Goal: Information Seeking & Learning: Learn about a topic

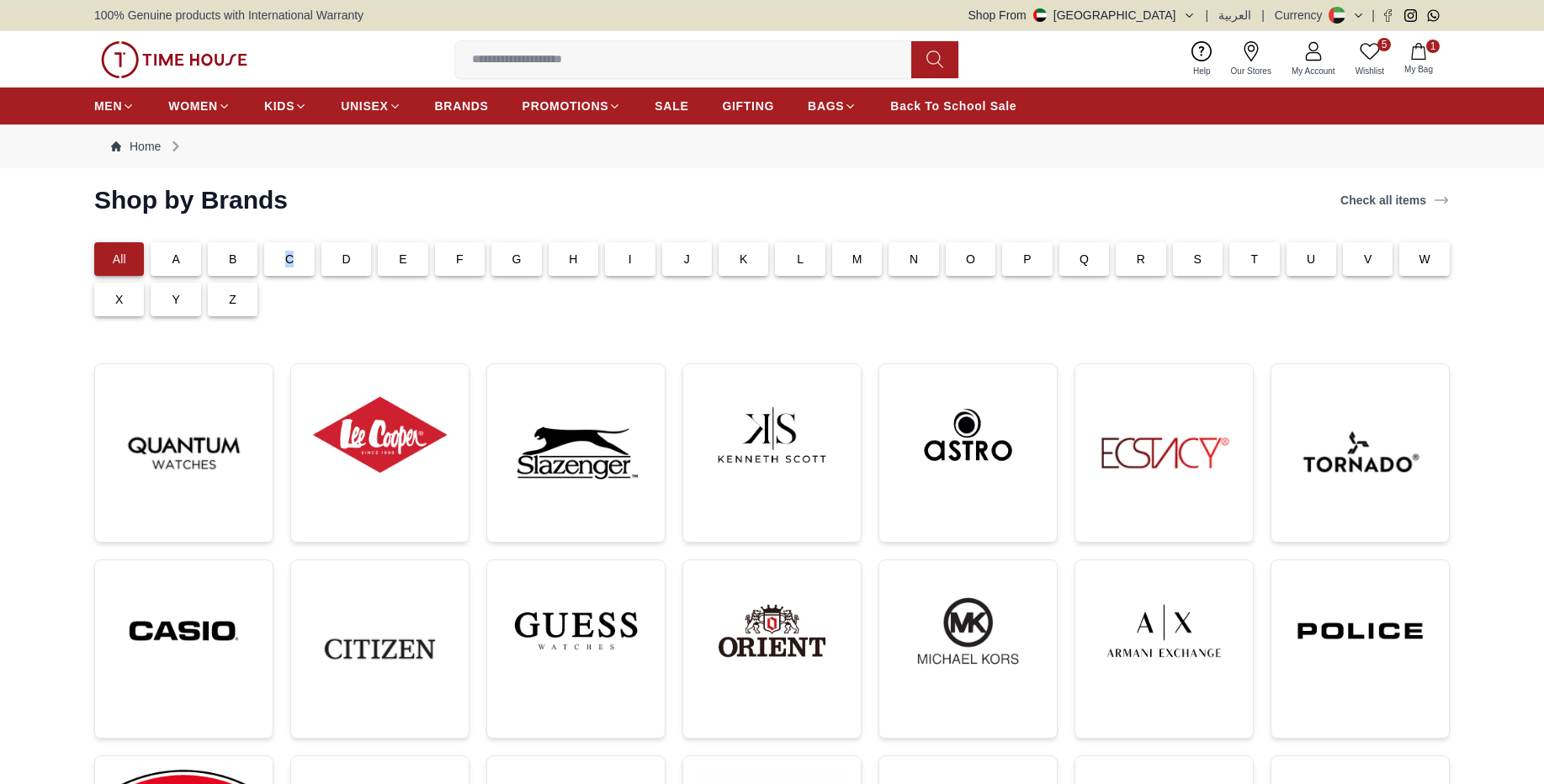
click at [288, 268] on div "C" at bounding box center [289, 259] width 50 height 33
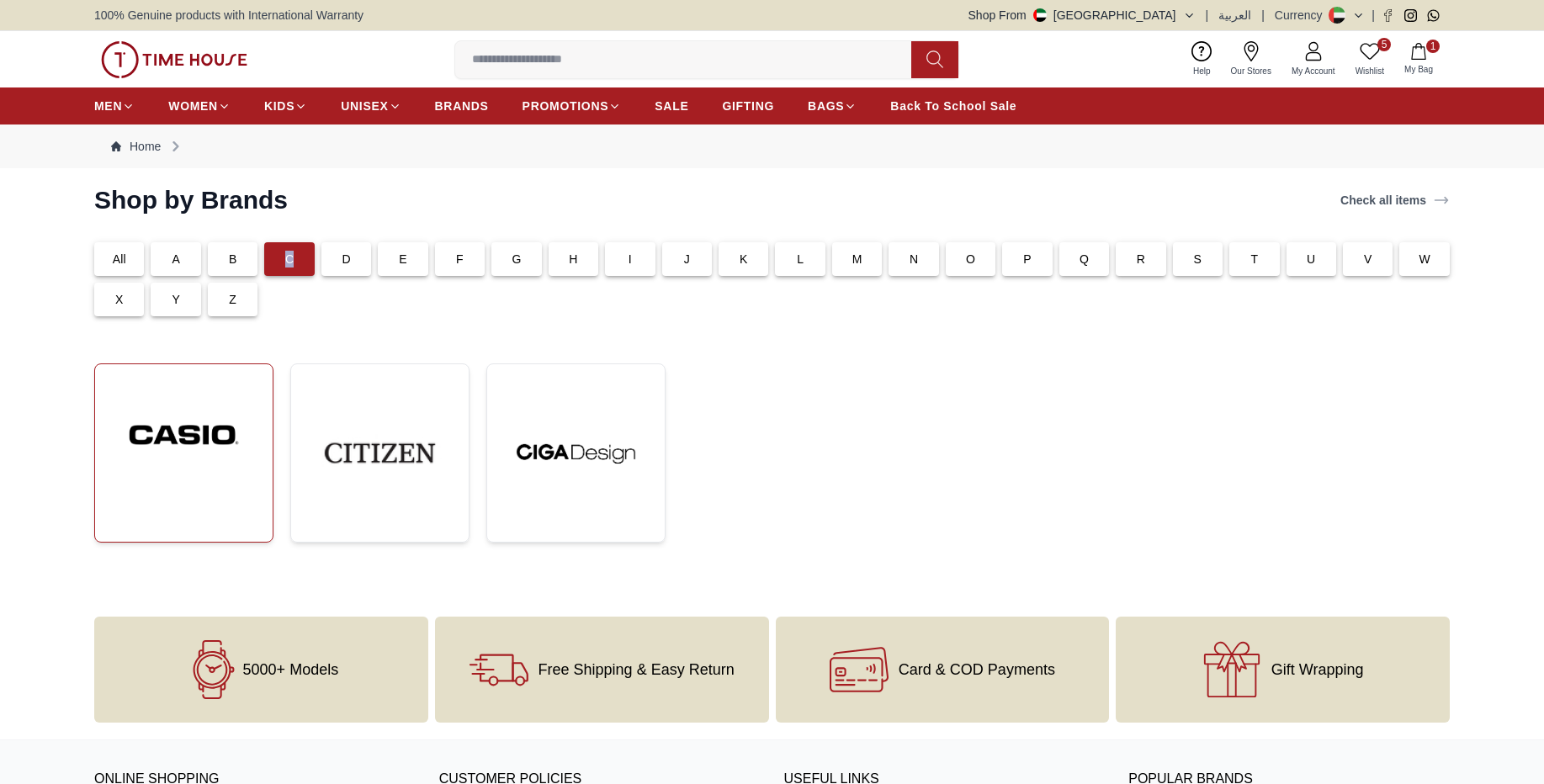
click at [218, 439] on img at bounding box center [184, 435] width 151 height 115
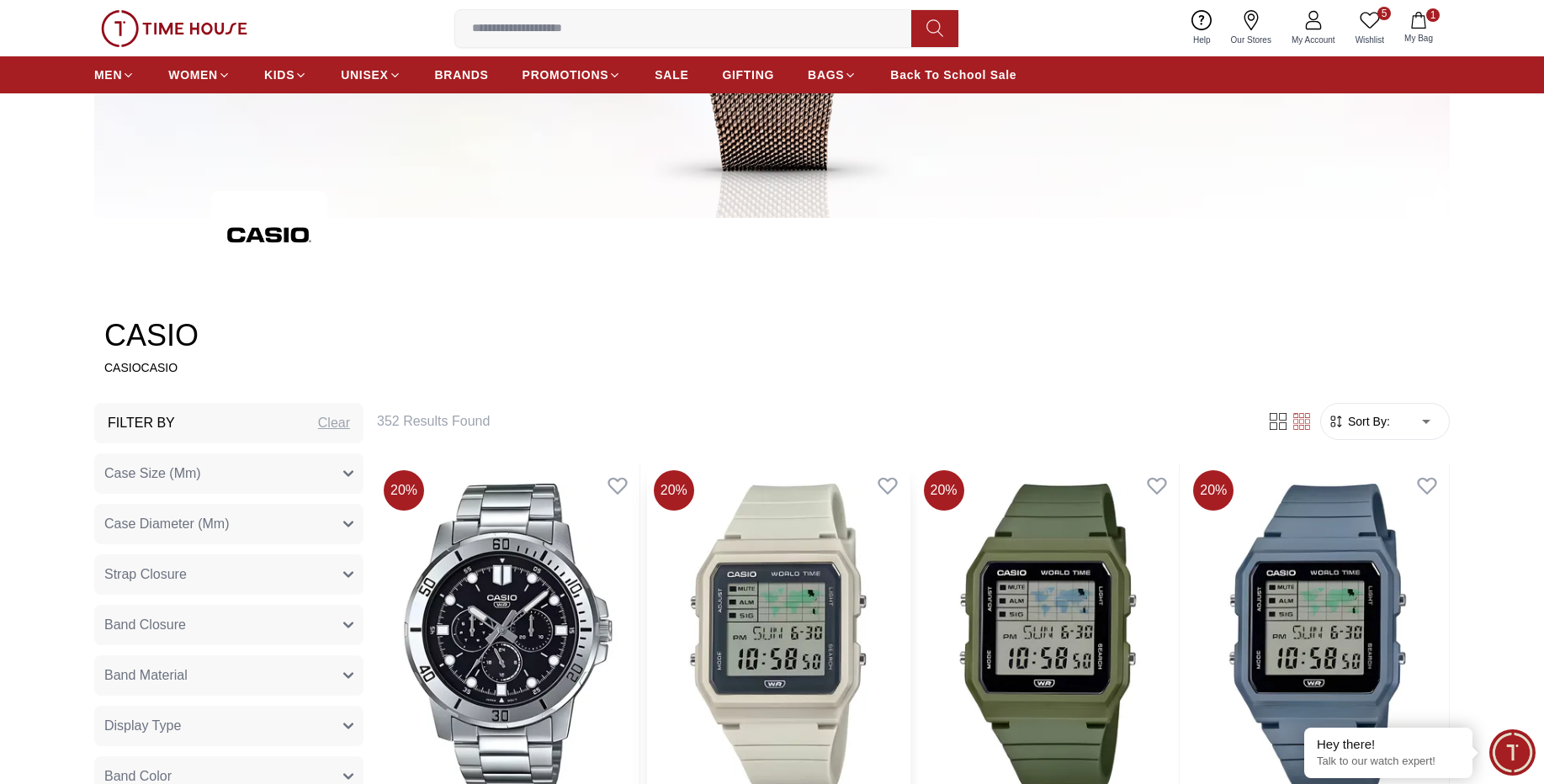
scroll to position [808, 0]
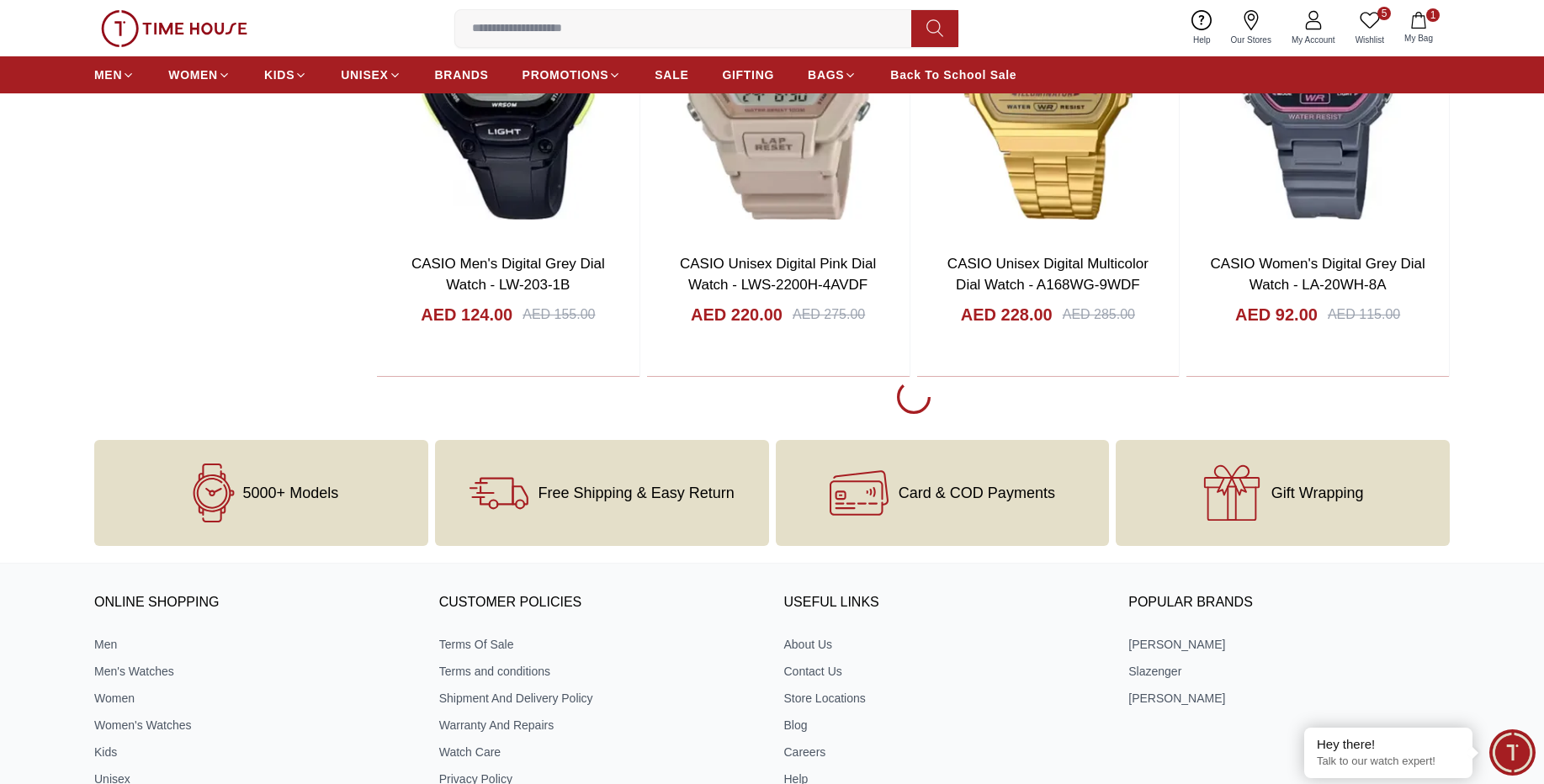
scroll to position [5452, 0]
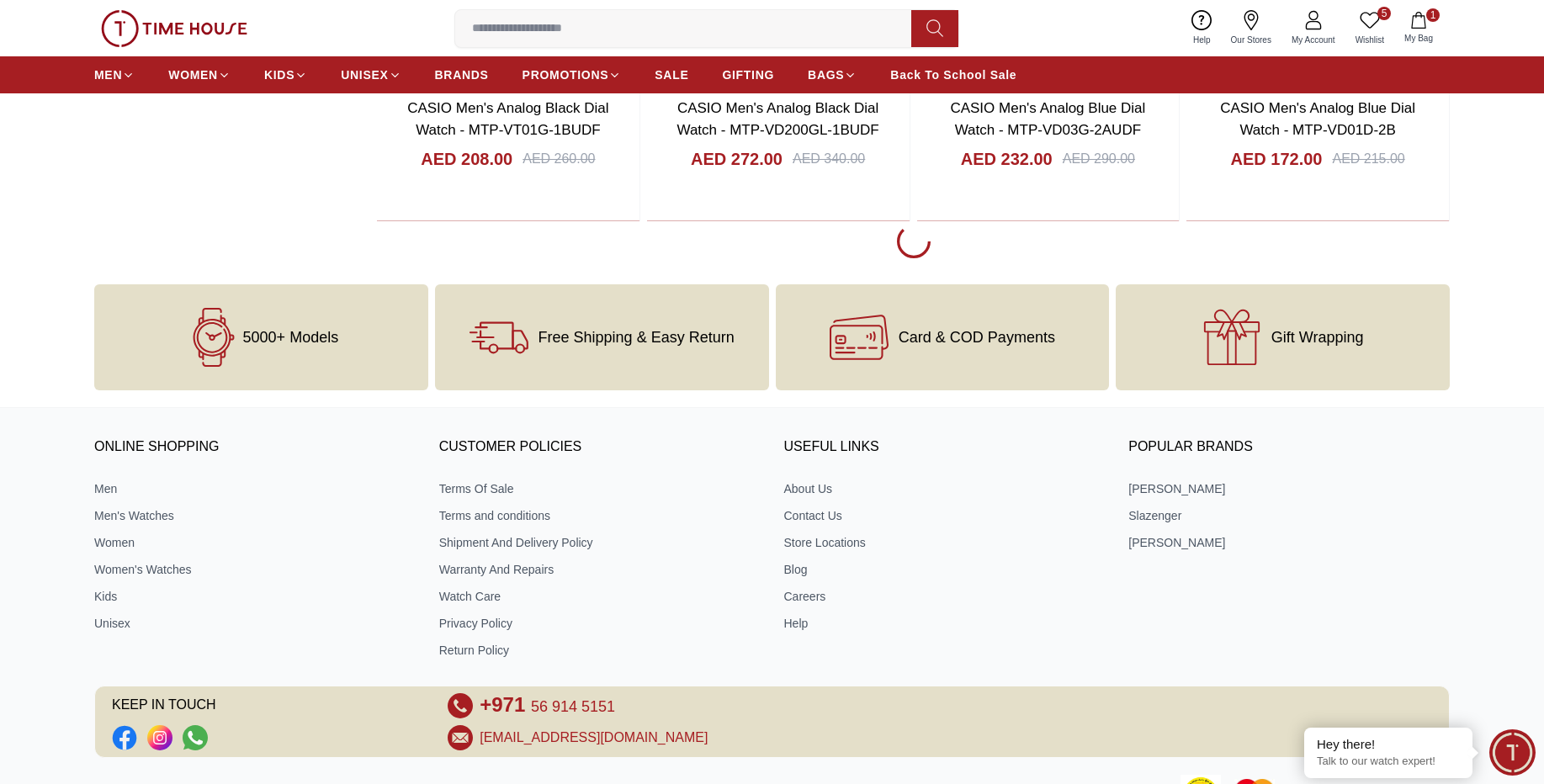
scroll to position [10499, 0]
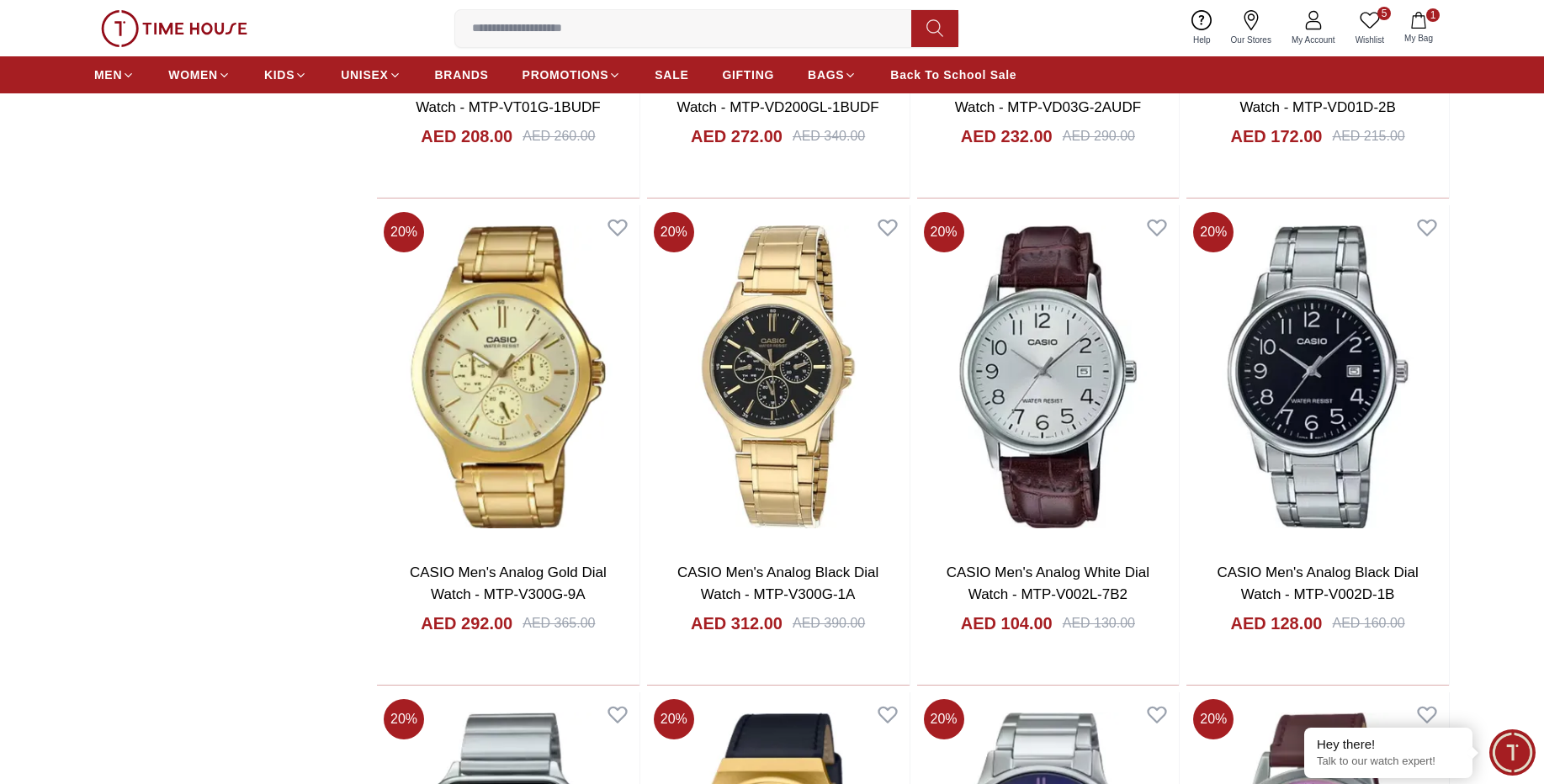
click at [146, 34] on img at bounding box center [175, 28] width 147 height 37
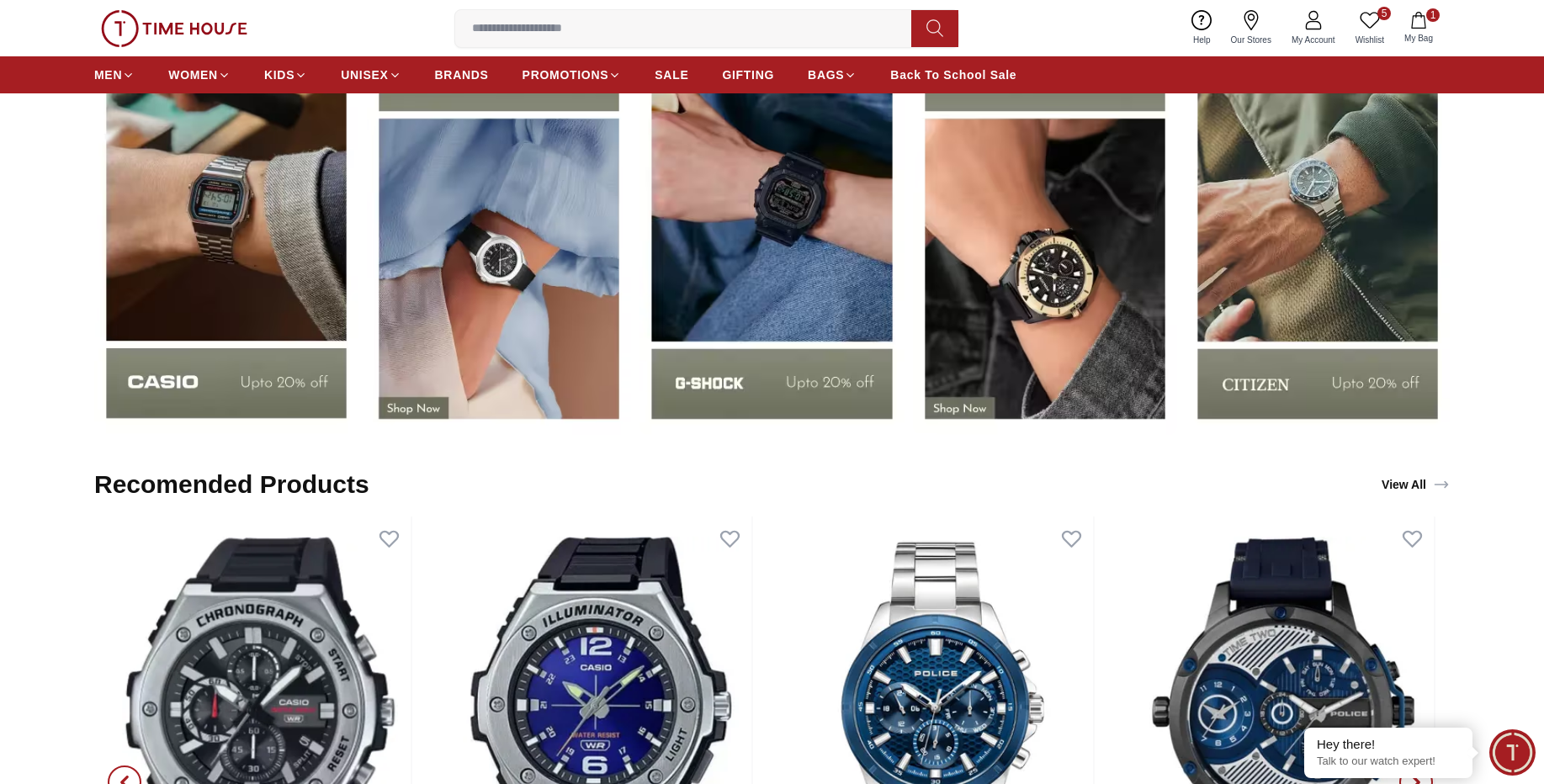
scroll to position [2725, 0]
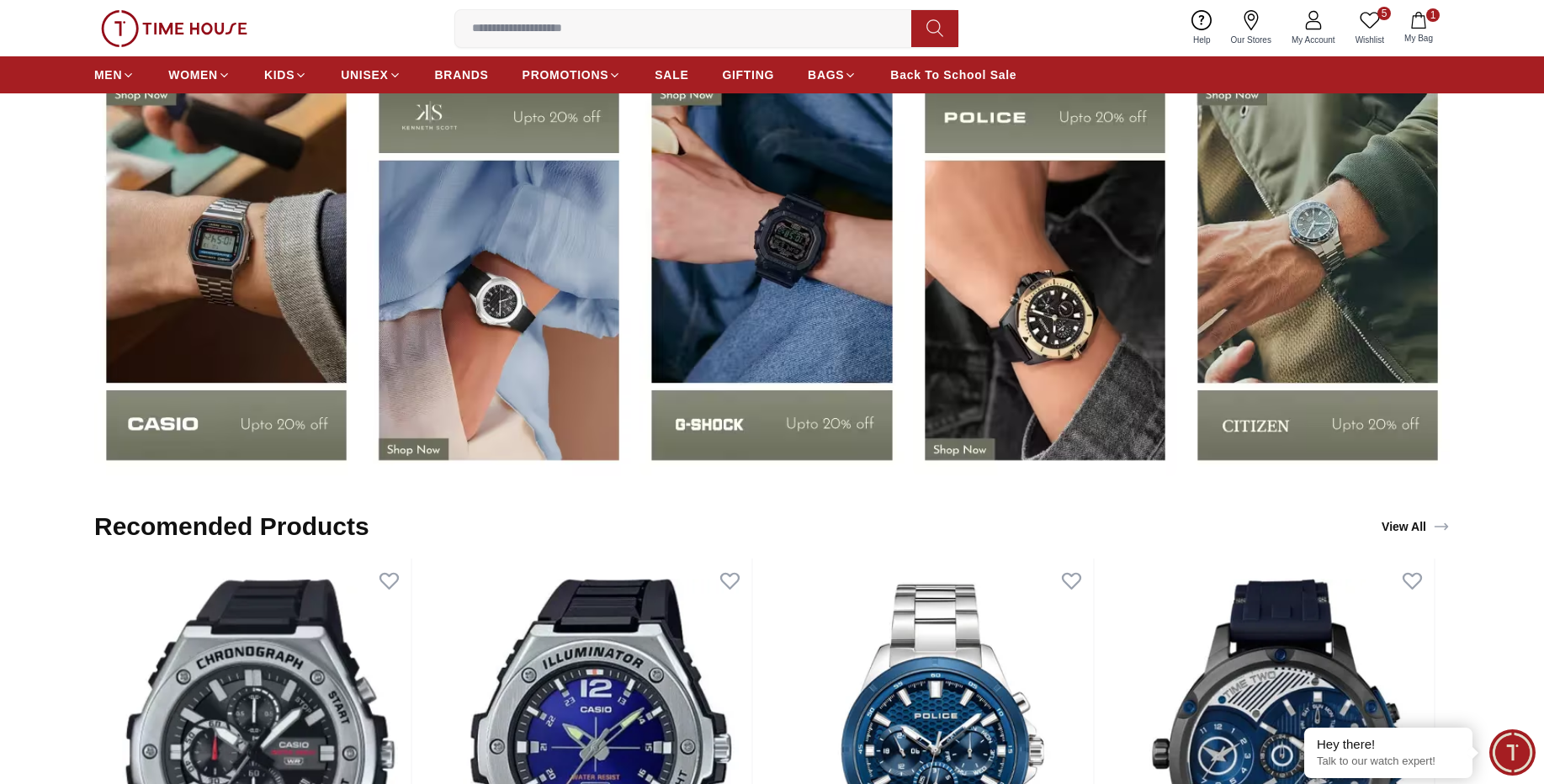
click at [834, 339] on img at bounding box center [772, 271] width 264 height 413
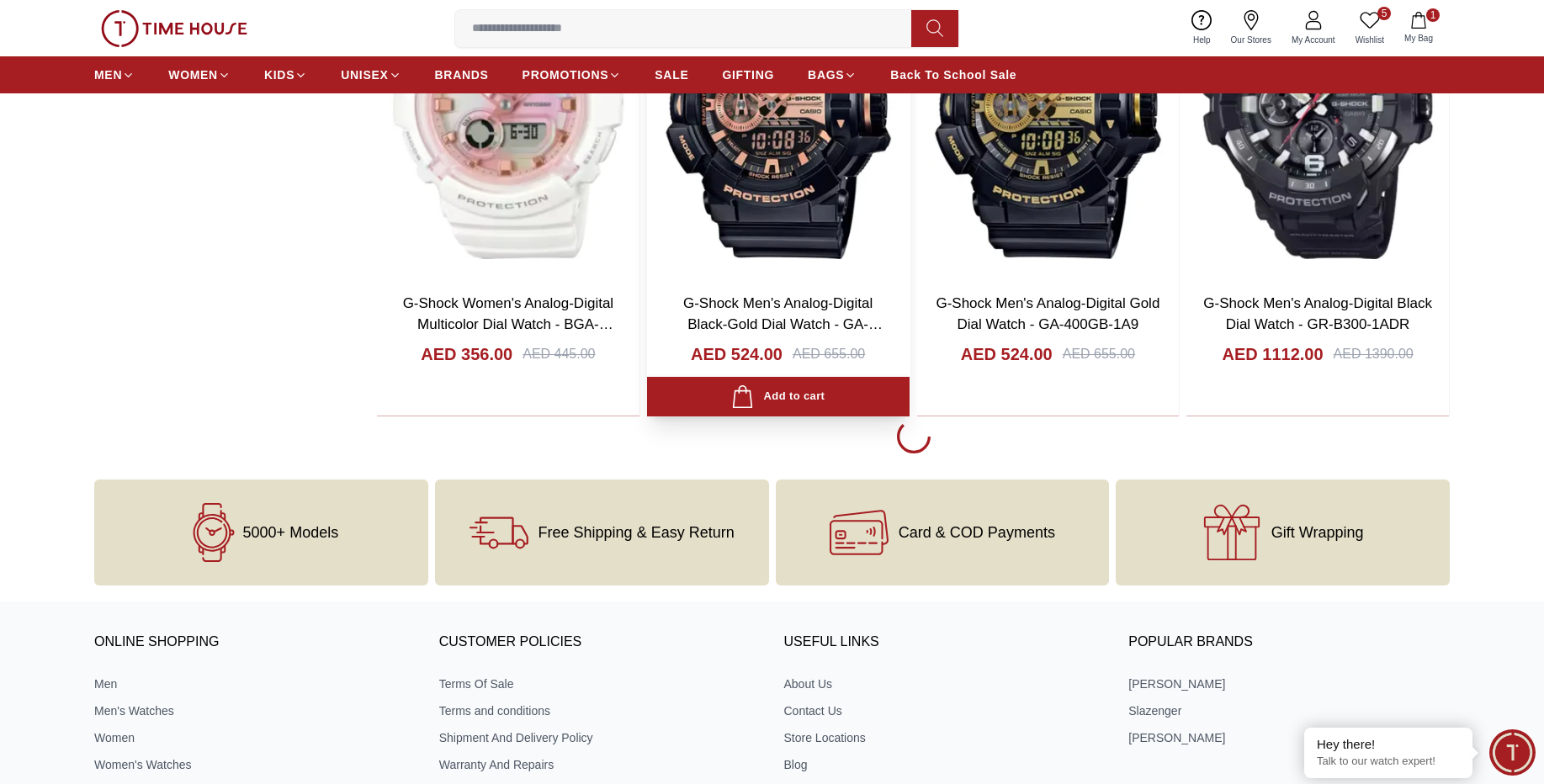
scroll to position [3231, 0]
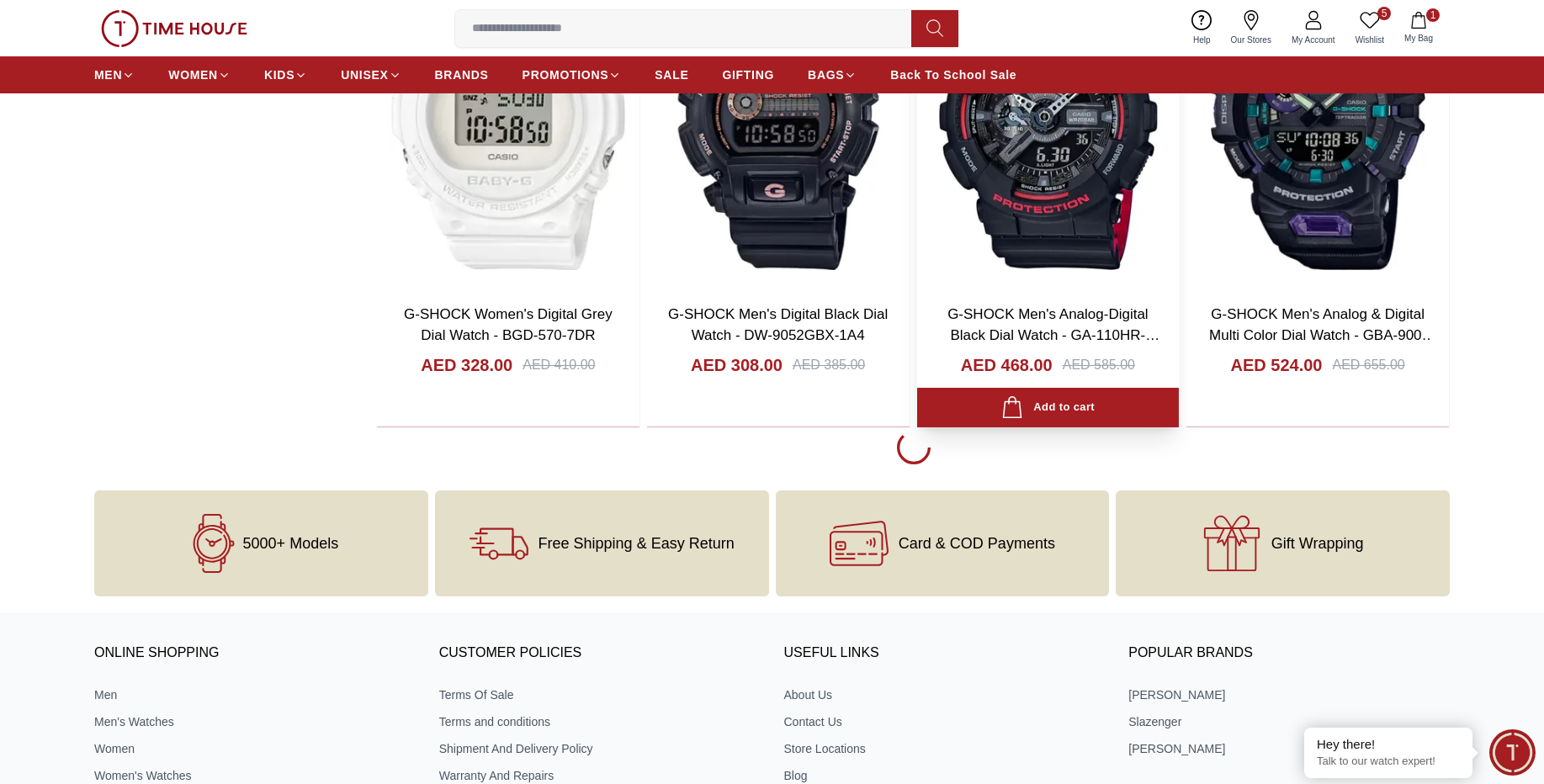
scroll to position [7874, 0]
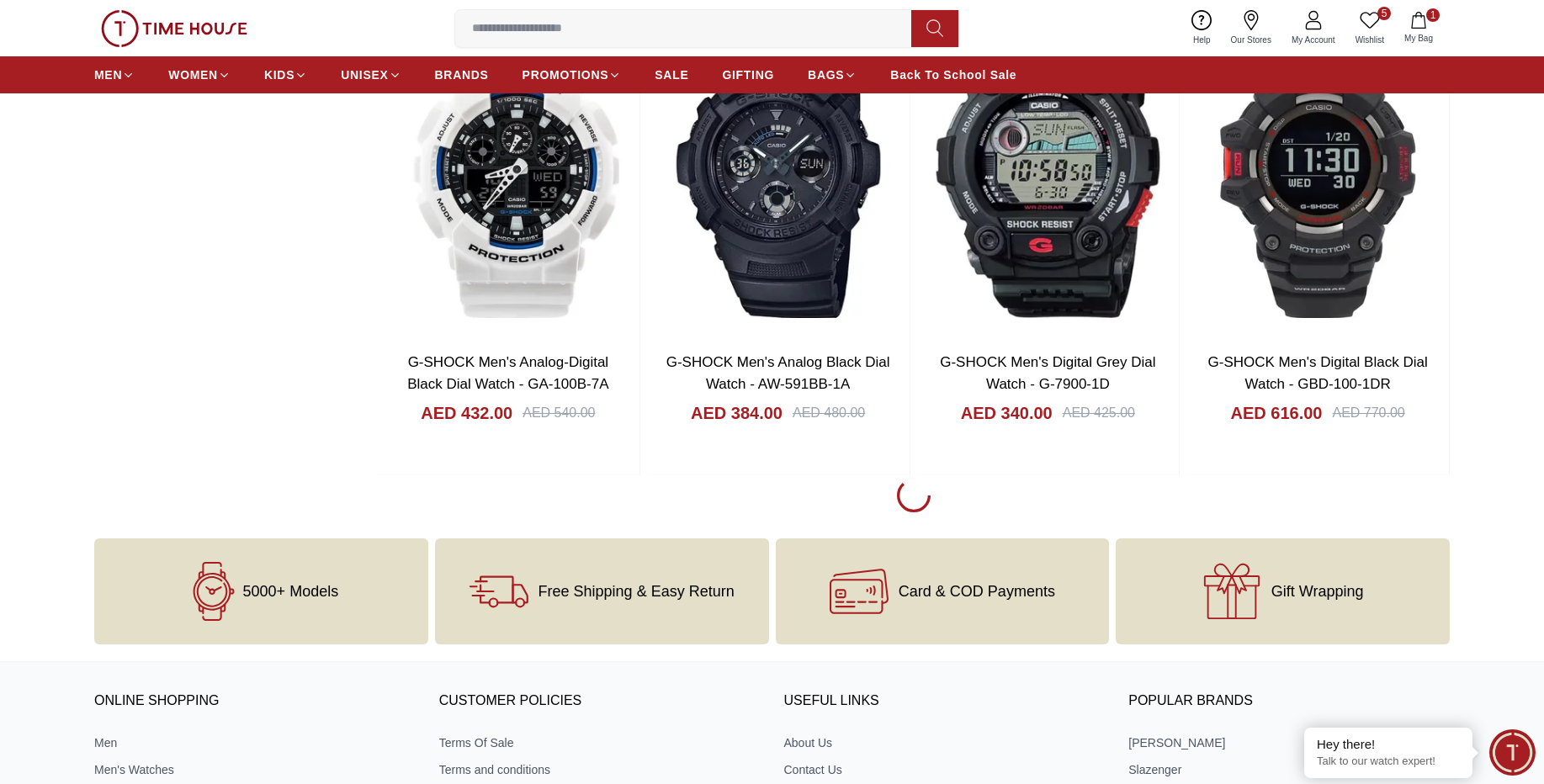
scroll to position [12997, 0]
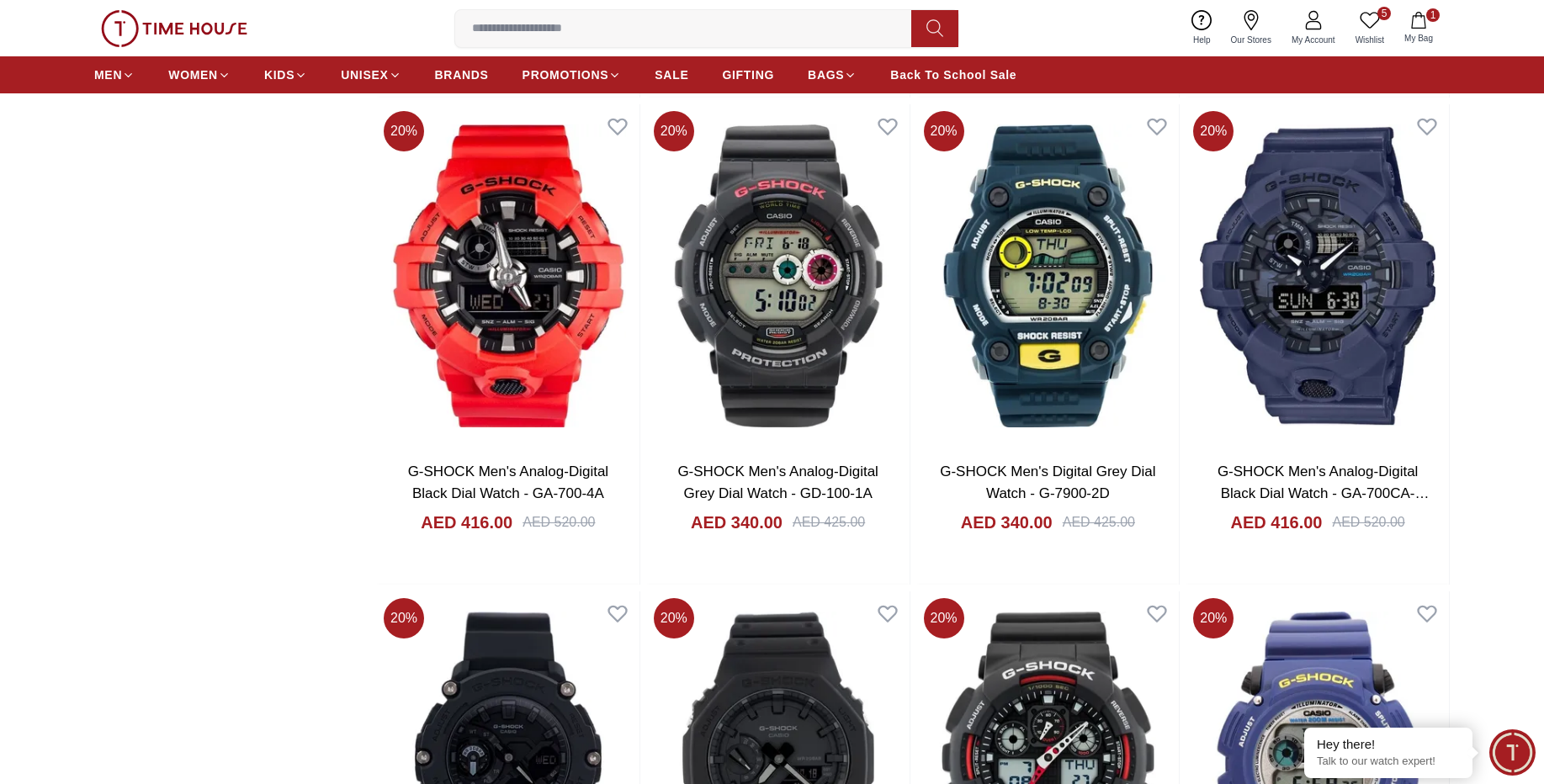
click at [151, 31] on img at bounding box center [175, 28] width 147 height 37
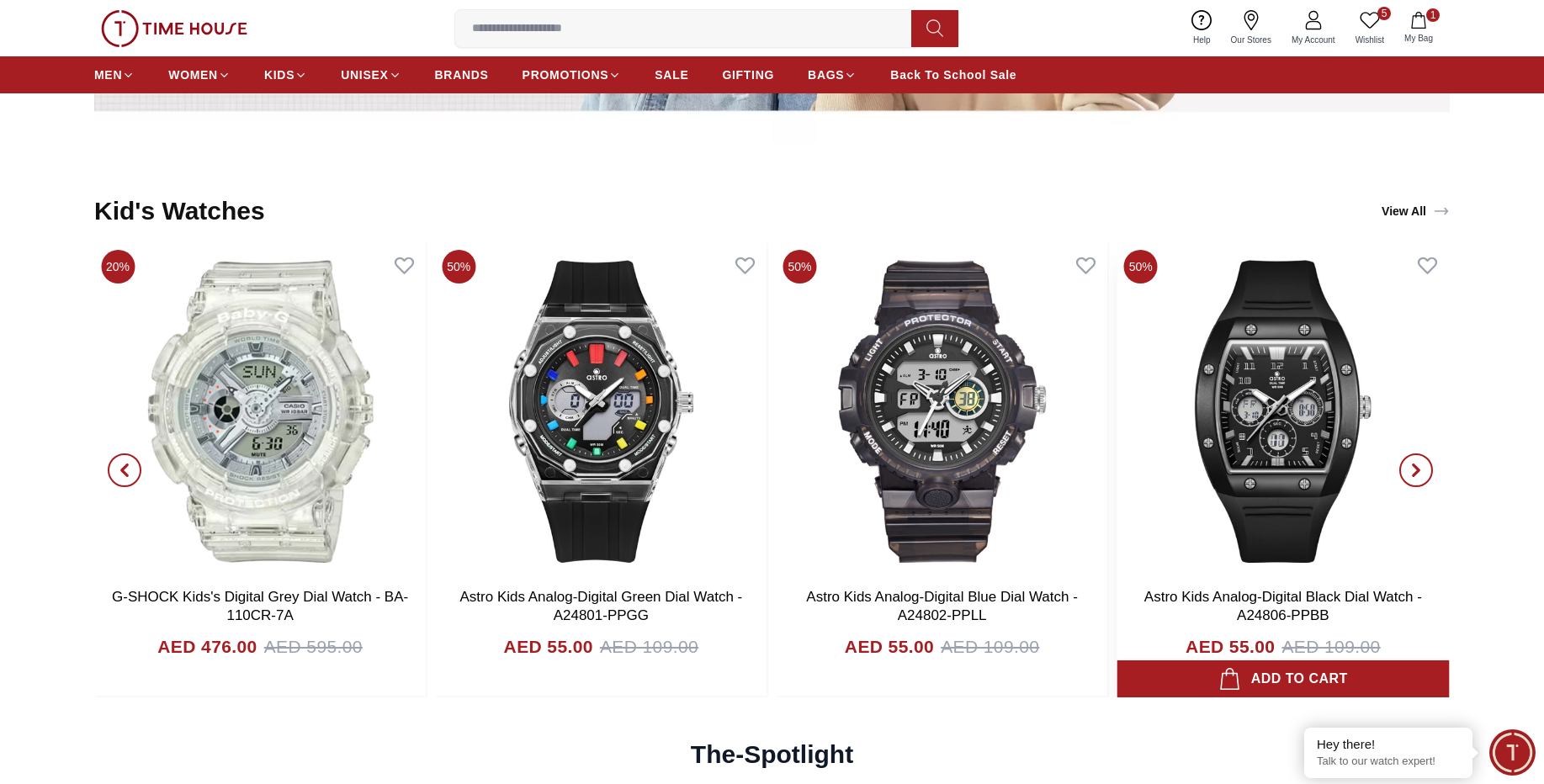
scroll to position [4271, 0]
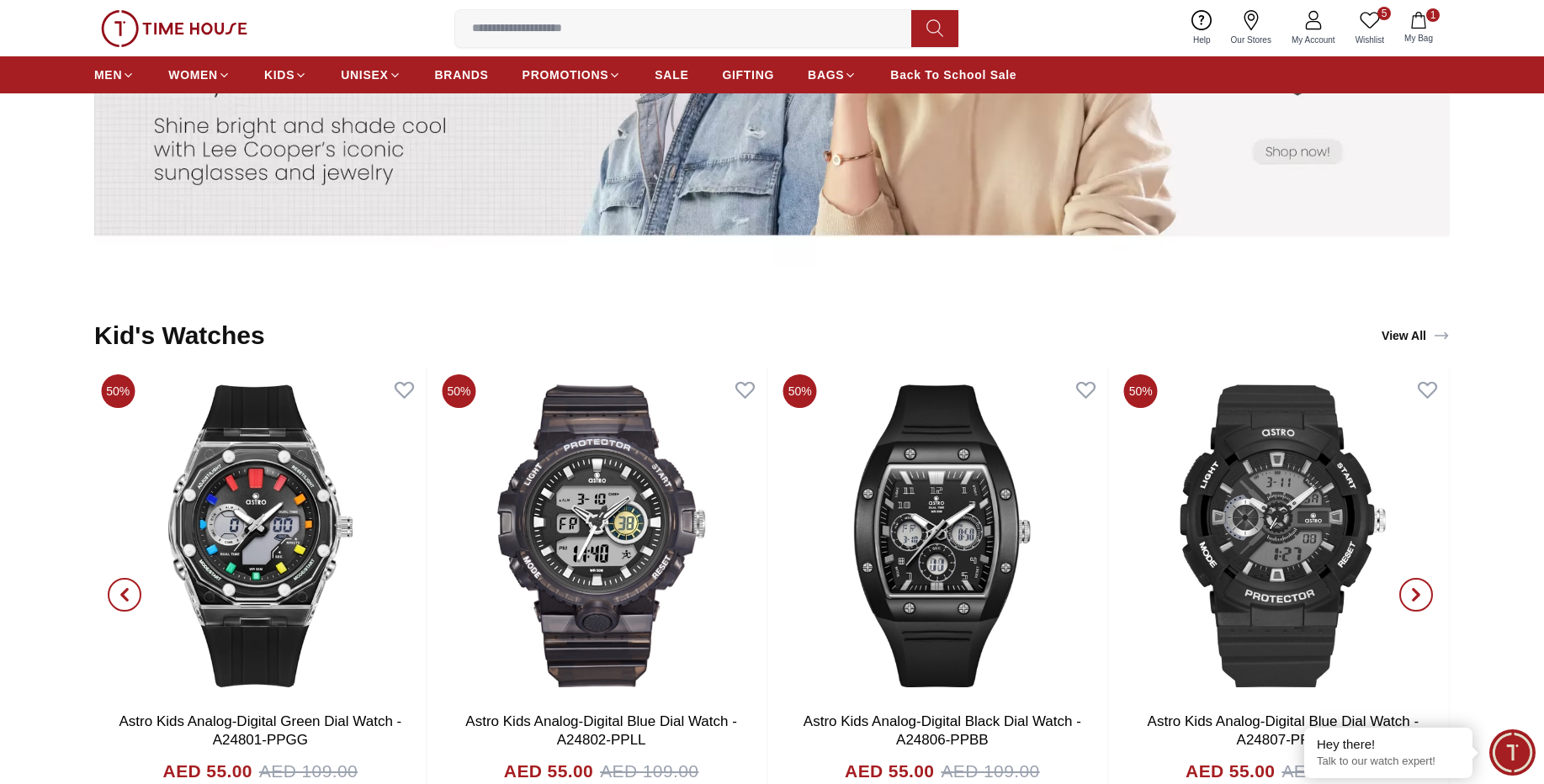
click at [1418, 603] on span "button" at bounding box center [1416, 594] width 33 height 33
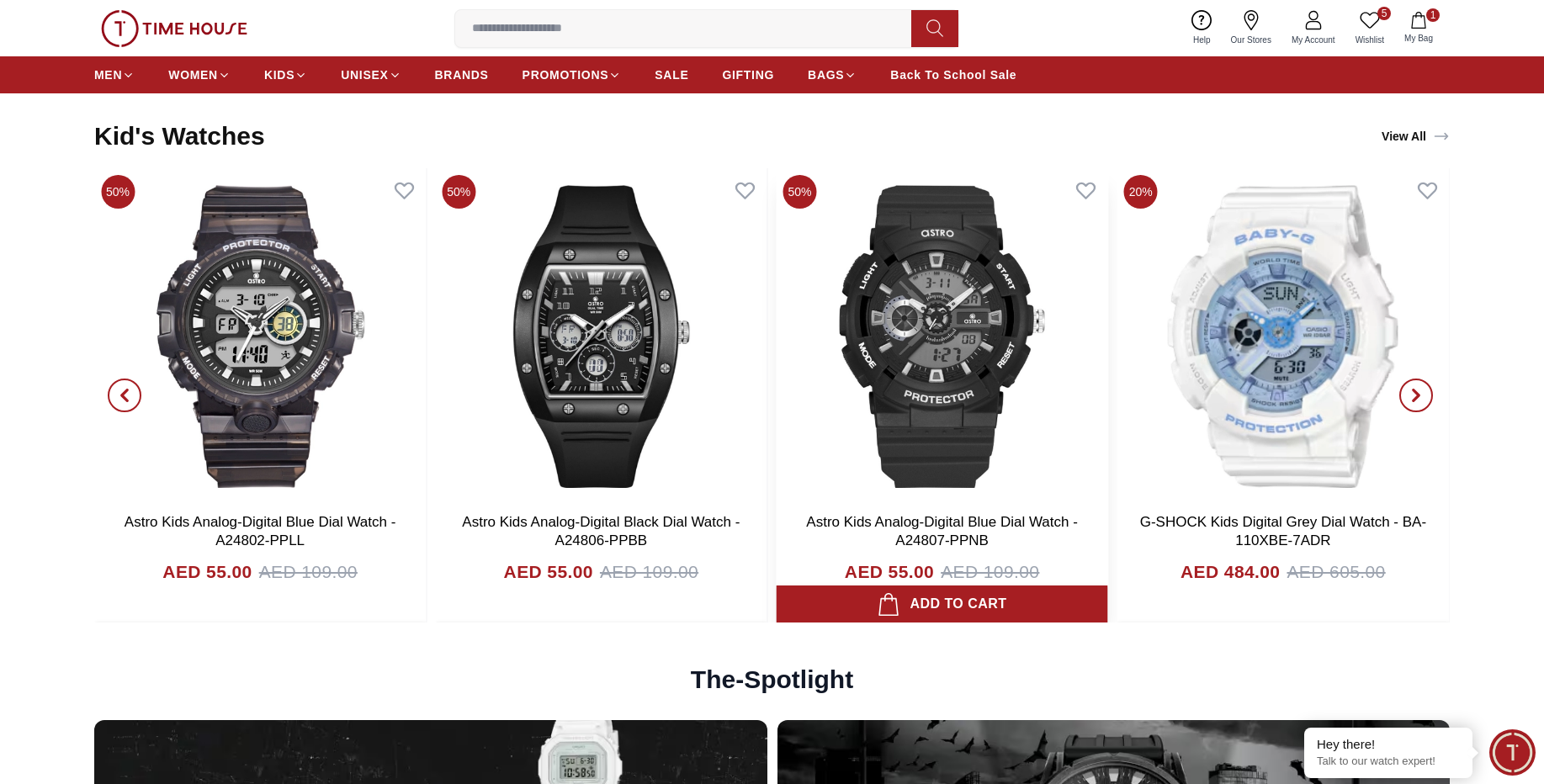
scroll to position [4473, 0]
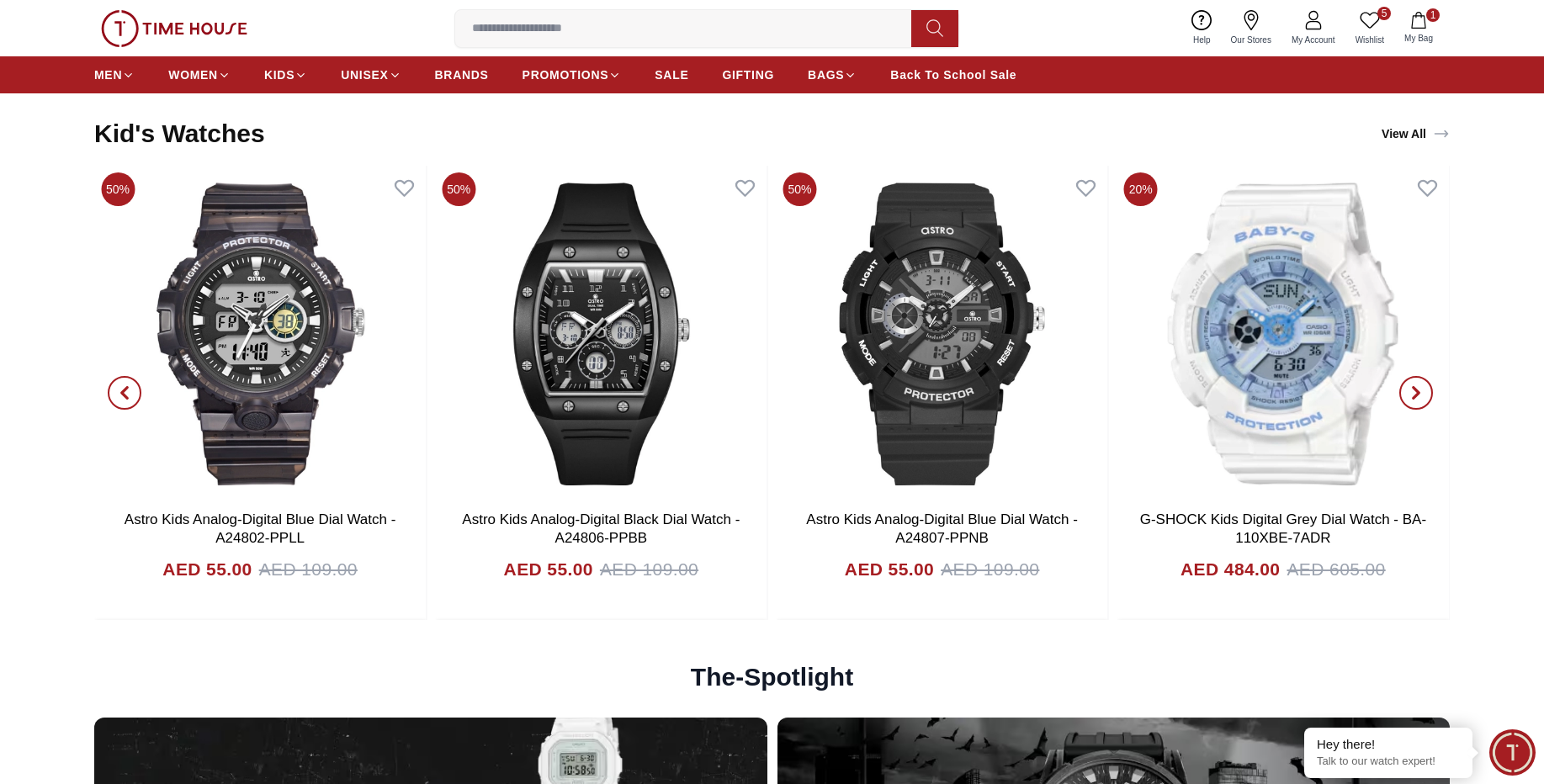
click at [1426, 399] on span "button" at bounding box center [1416, 392] width 33 height 33
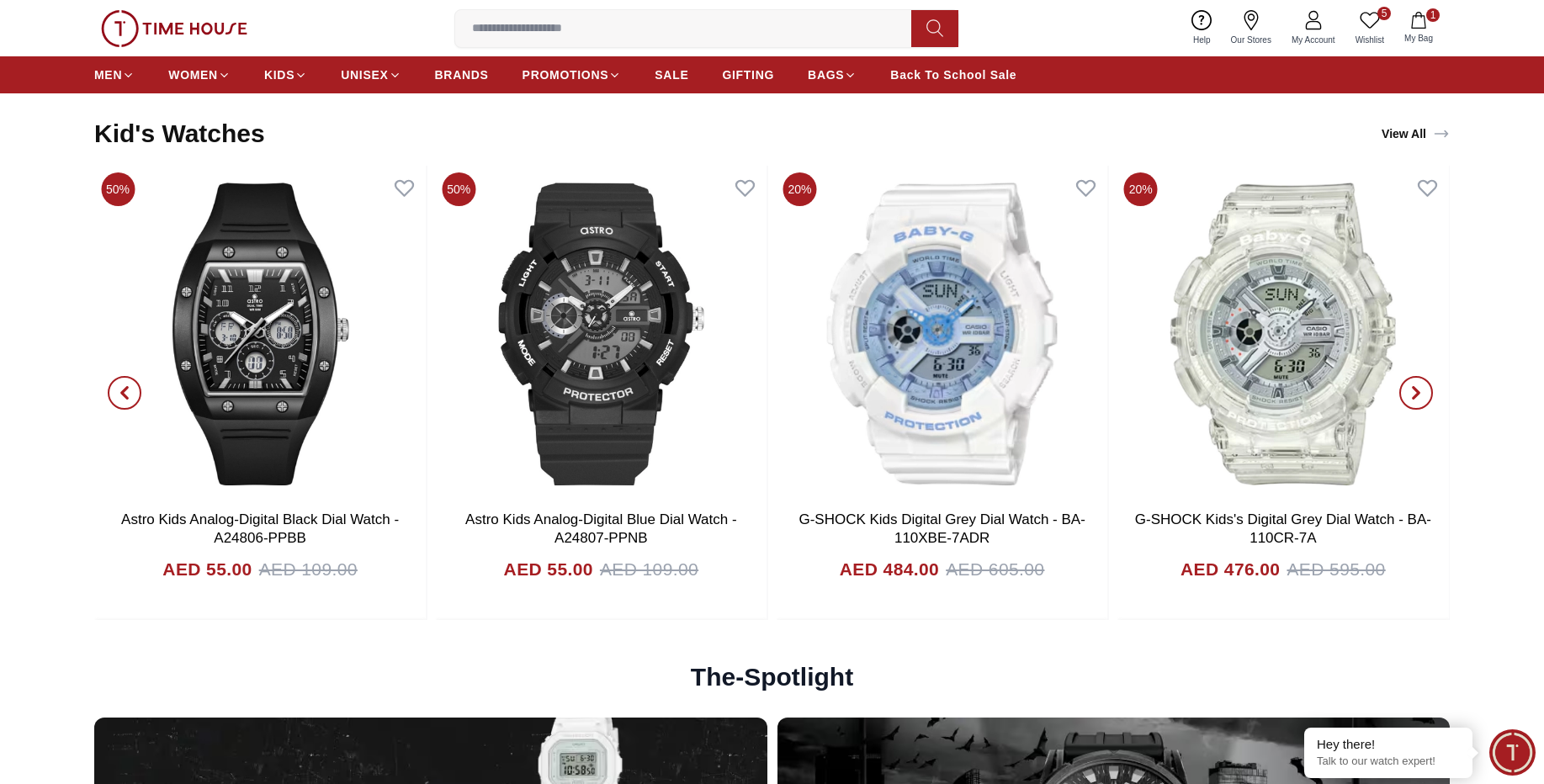
click at [1426, 399] on span "button" at bounding box center [1416, 392] width 33 height 33
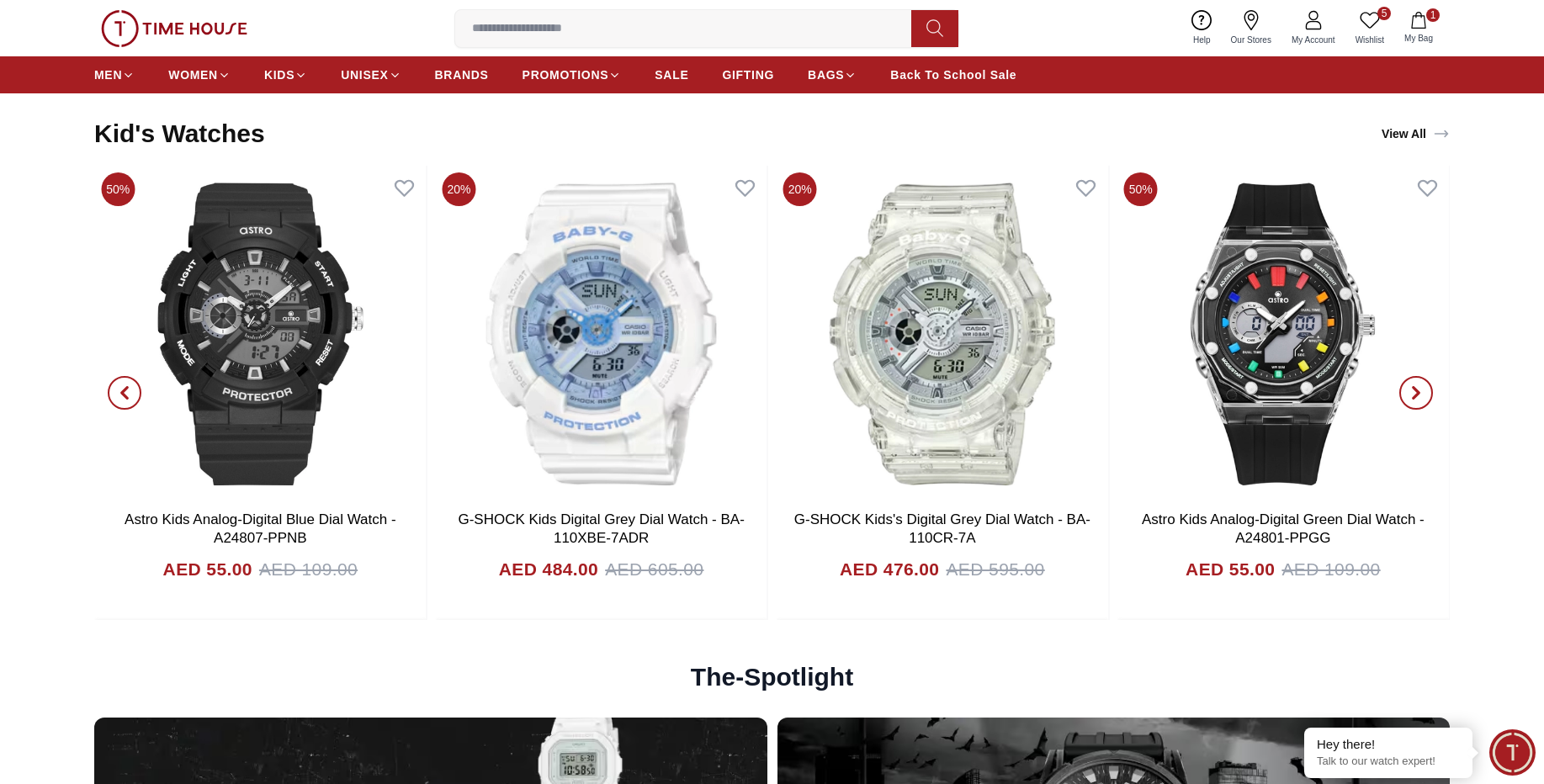
click at [1426, 399] on span "button" at bounding box center [1416, 392] width 33 height 33
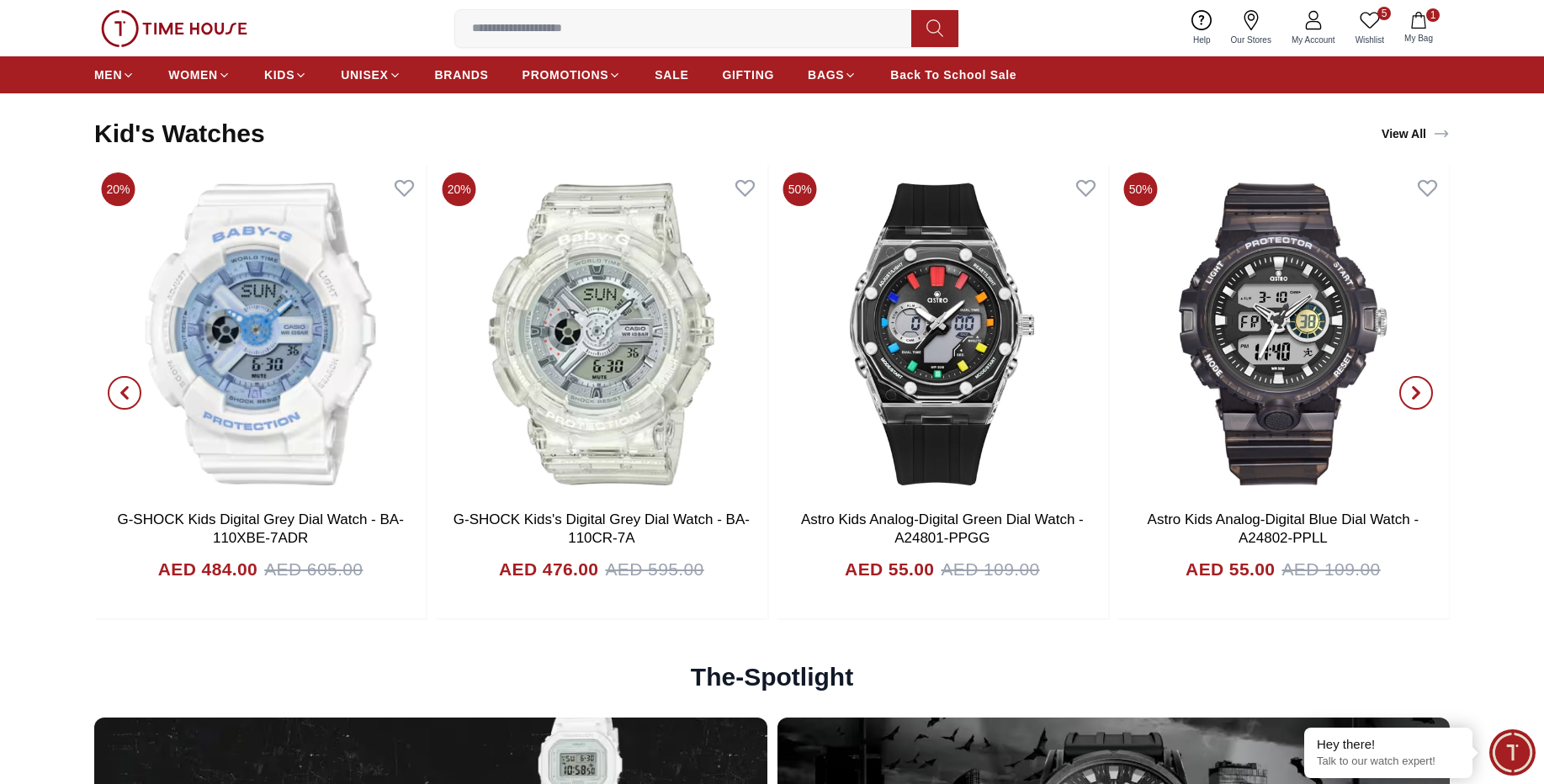
click at [1426, 399] on span "button" at bounding box center [1416, 392] width 33 height 33
click at [515, 23] on input at bounding box center [689, 28] width 469 height 33
